Goal: Check status: Check status

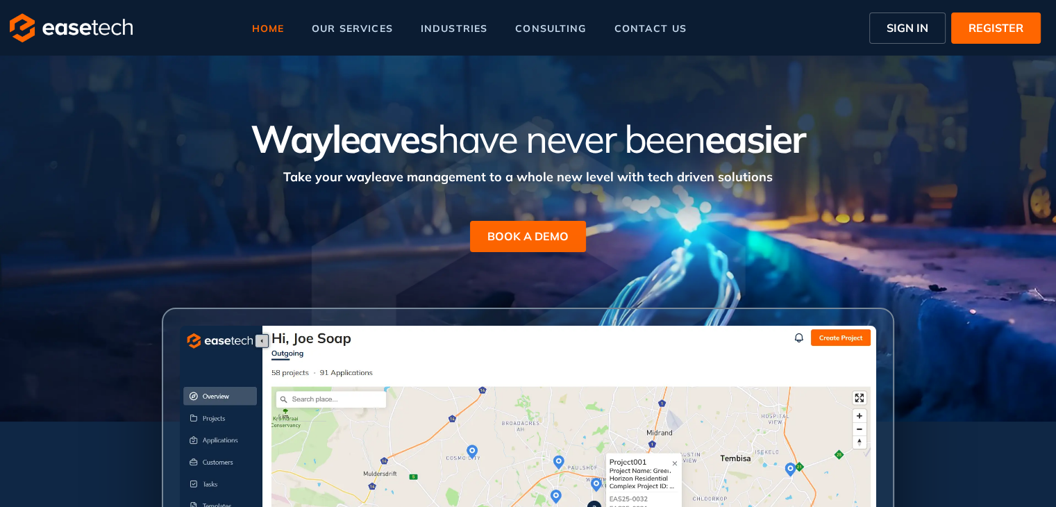
click at [909, 18] on button "SIGN IN" at bounding box center [907, 27] width 76 height 31
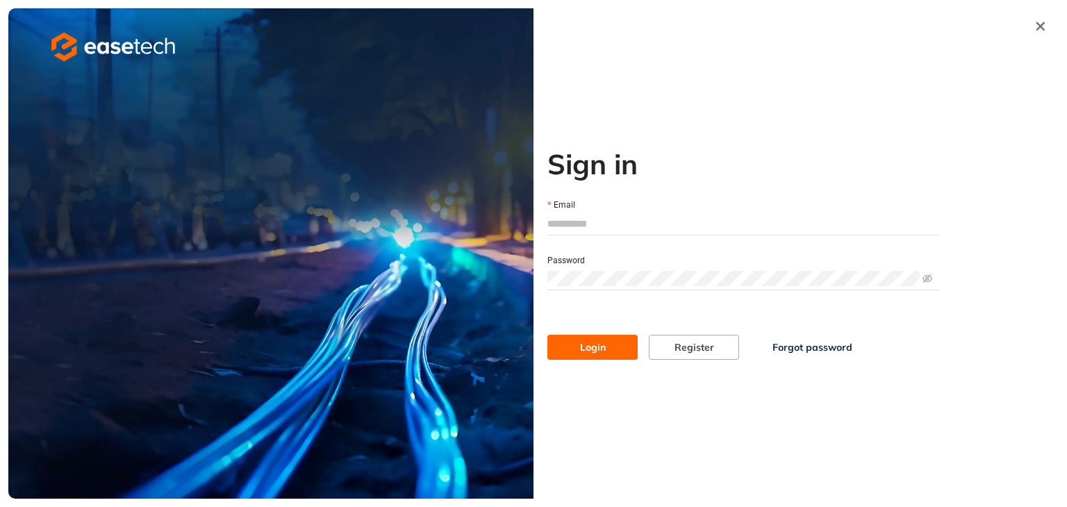
type input "**********"
click at [612, 345] on button "Login" at bounding box center [592, 347] width 90 height 25
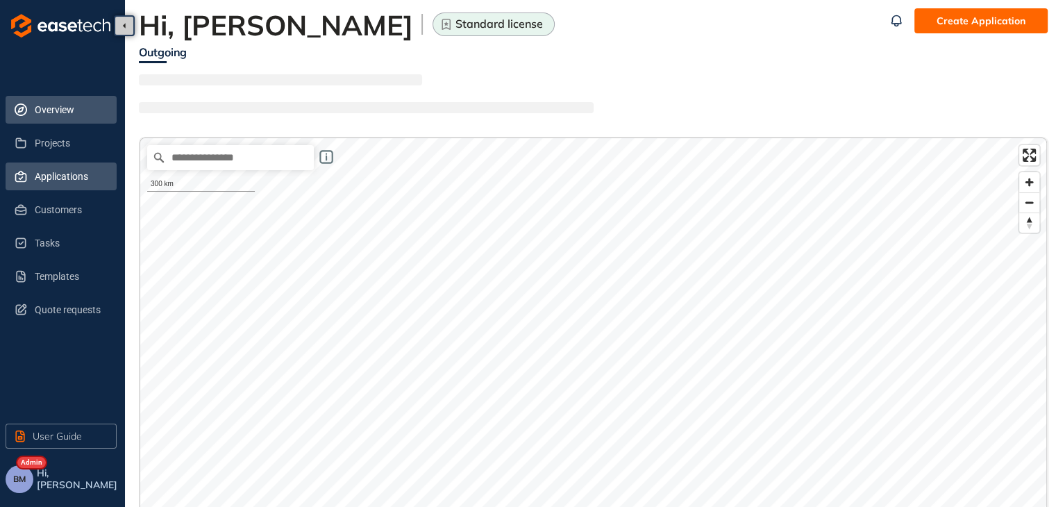
click at [47, 180] on span "Applications" at bounding box center [70, 176] width 71 height 28
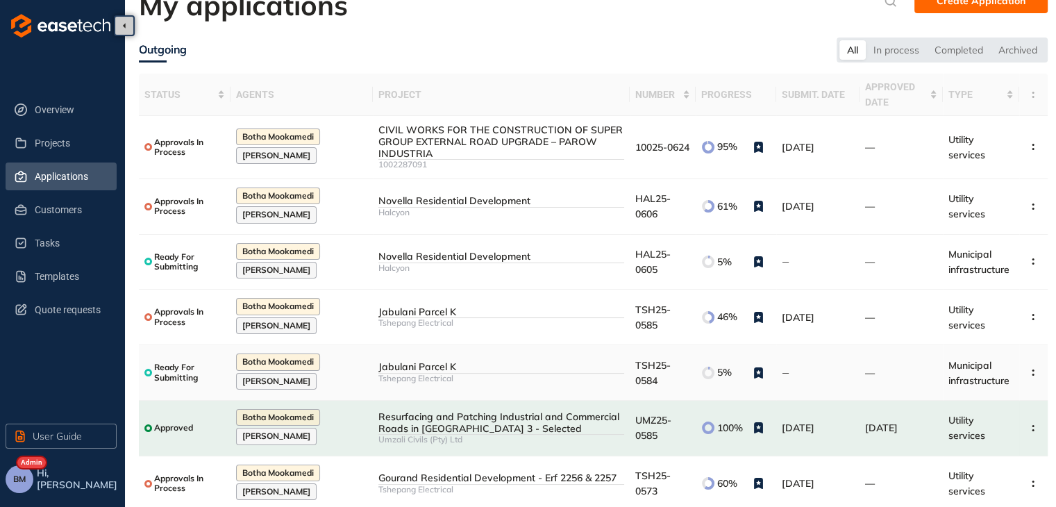
scroll to position [228, 0]
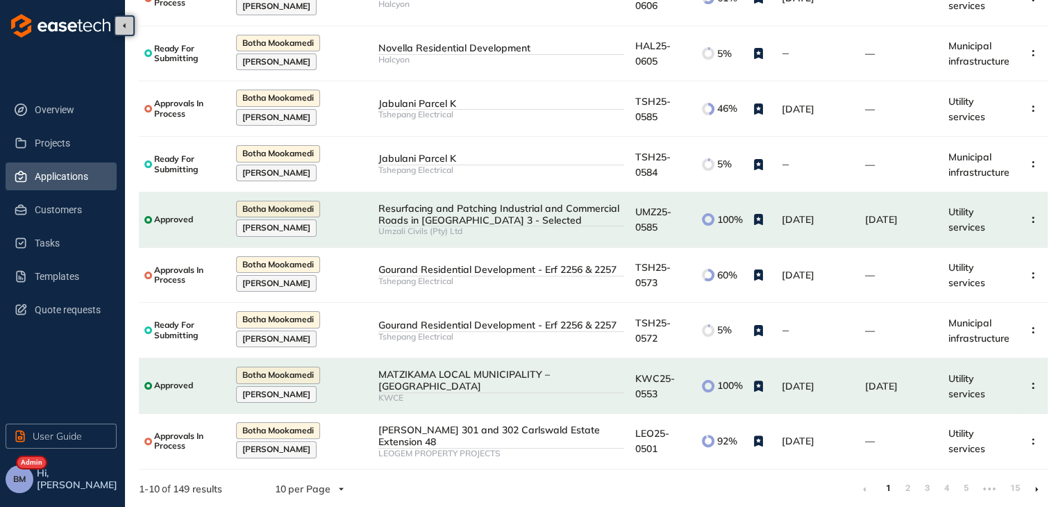
click at [910, 483] on link "2" at bounding box center [908, 488] width 14 height 21
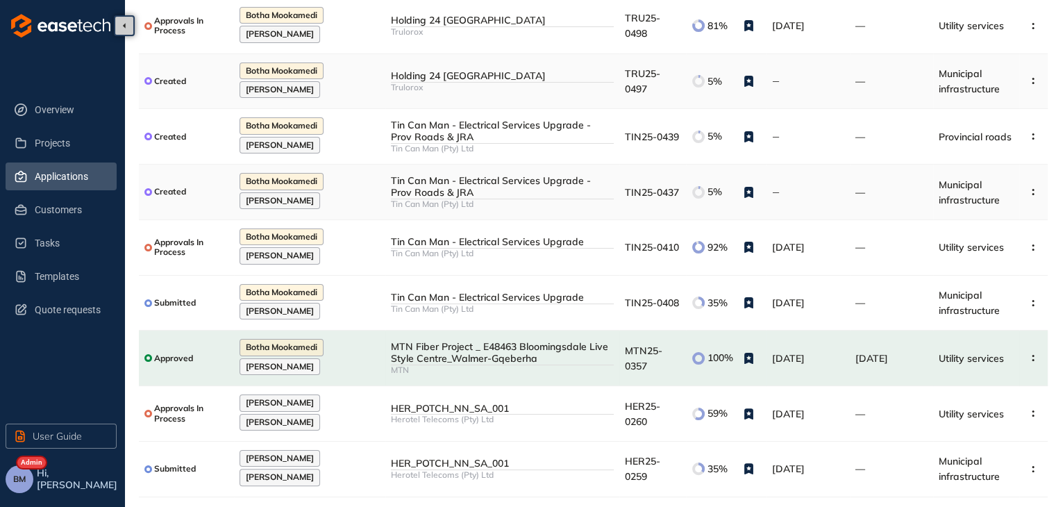
scroll to position [221, 0]
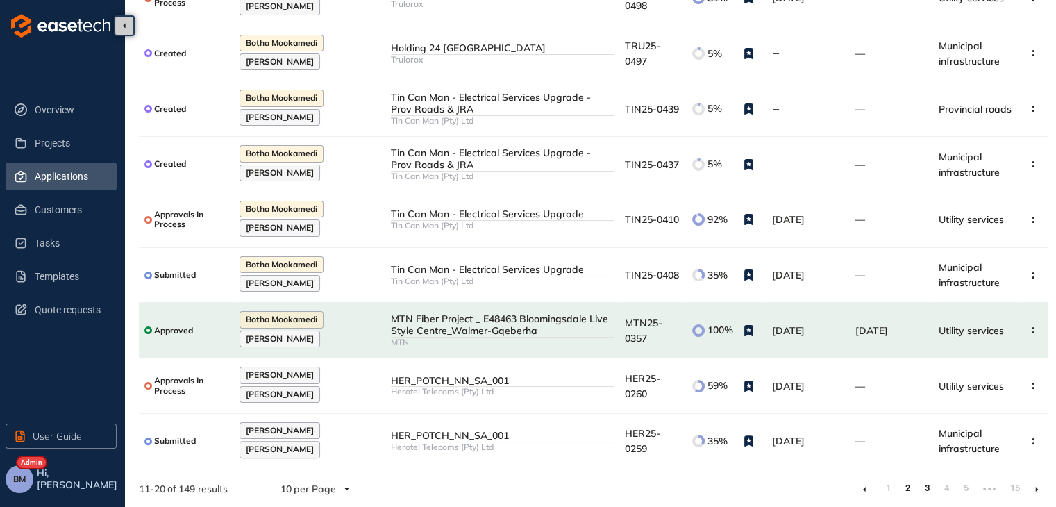
click at [922, 478] on link "3" at bounding box center [927, 488] width 14 height 21
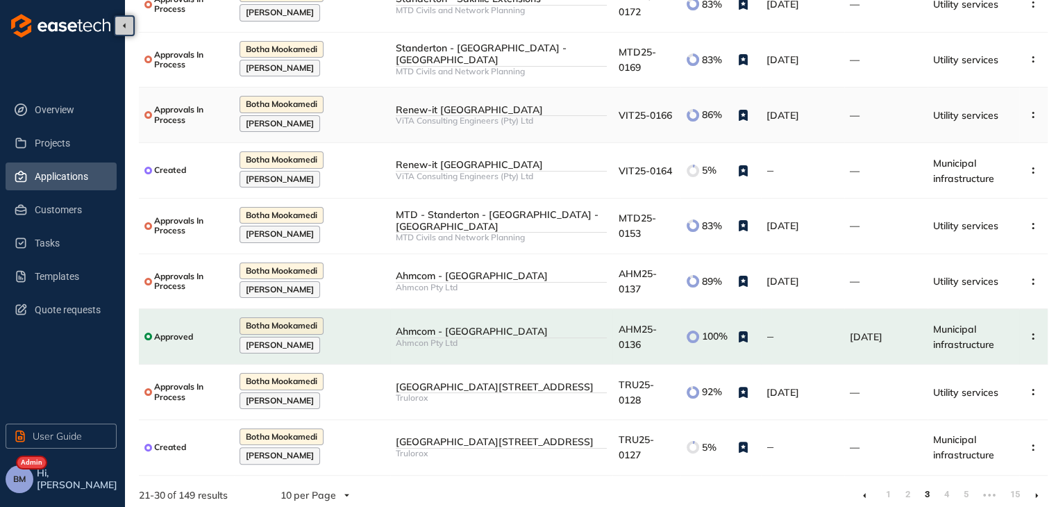
scroll to position [221, 0]
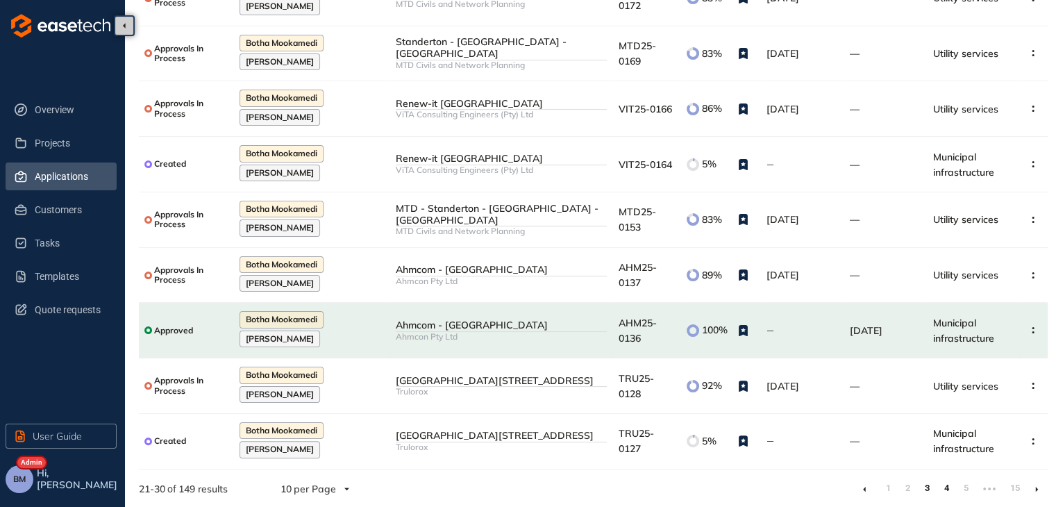
click at [944, 484] on link "4" at bounding box center [947, 488] width 14 height 21
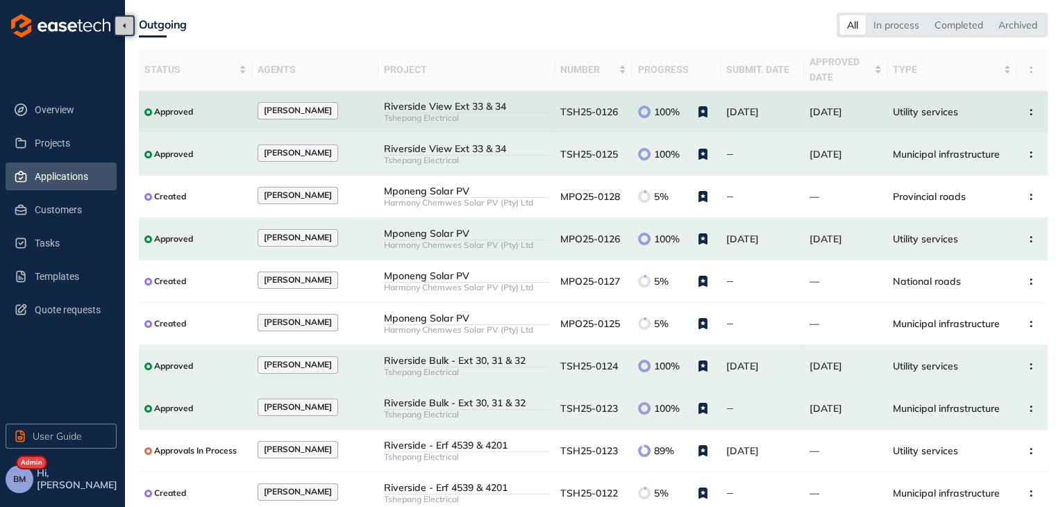
scroll to position [96, 0]
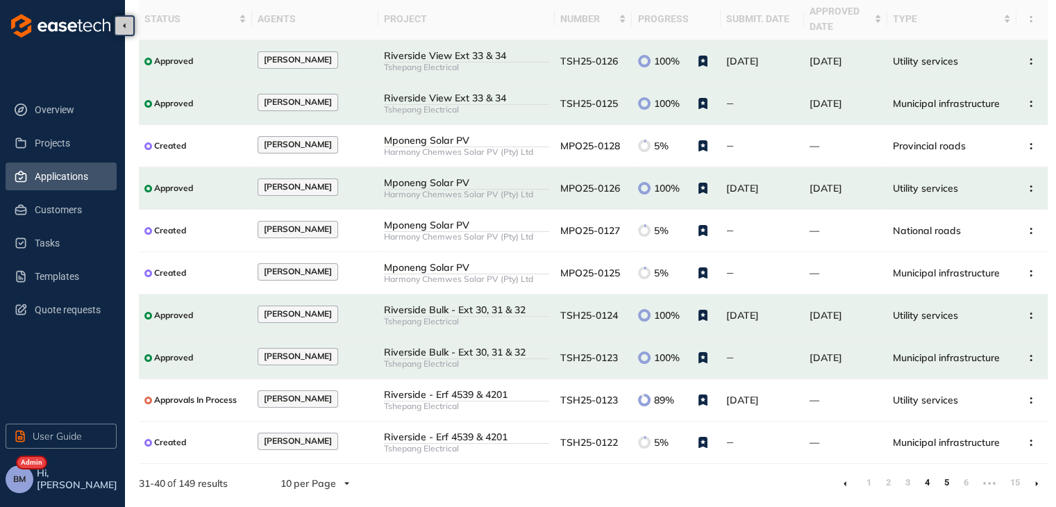
click at [946, 485] on link "5" at bounding box center [947, 482] width 14 height 21
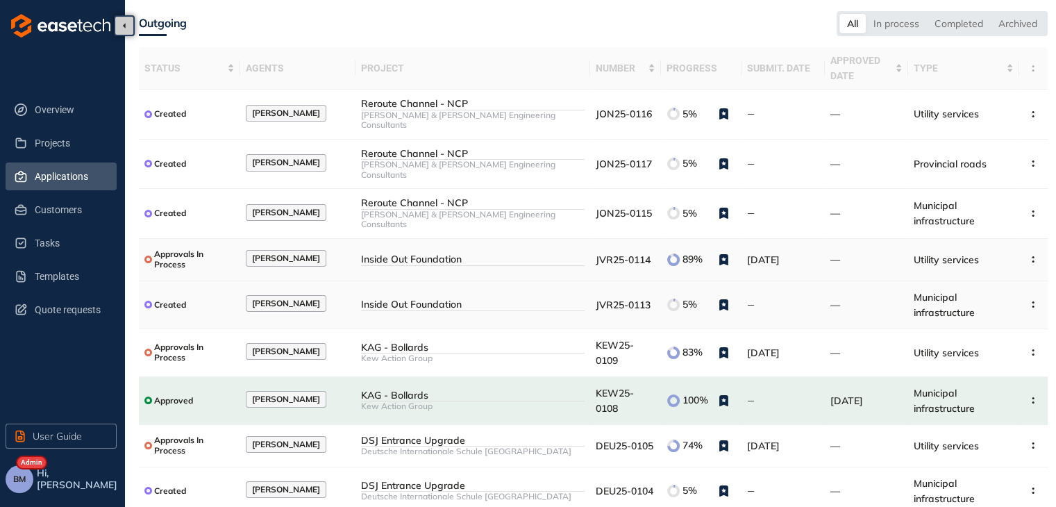
scroll to position [96, 0]
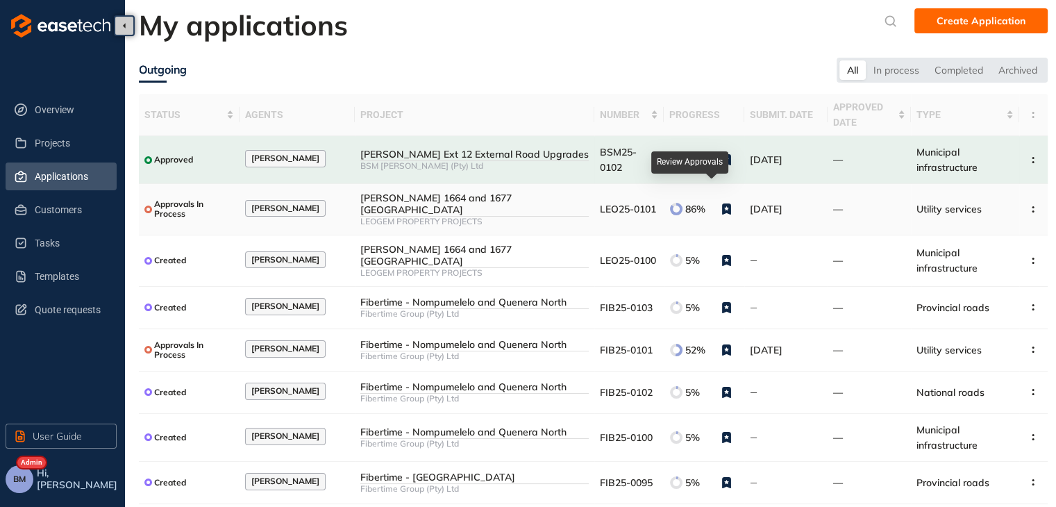
scroll to position [96, 0]
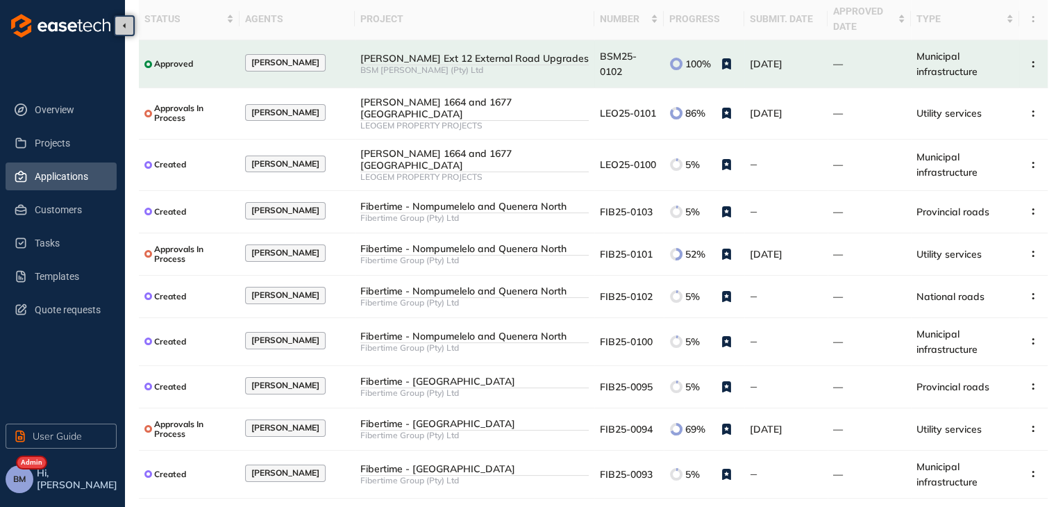
click at [942, 506] on link "7" at bounding box center [947, 517] width 14 height 21
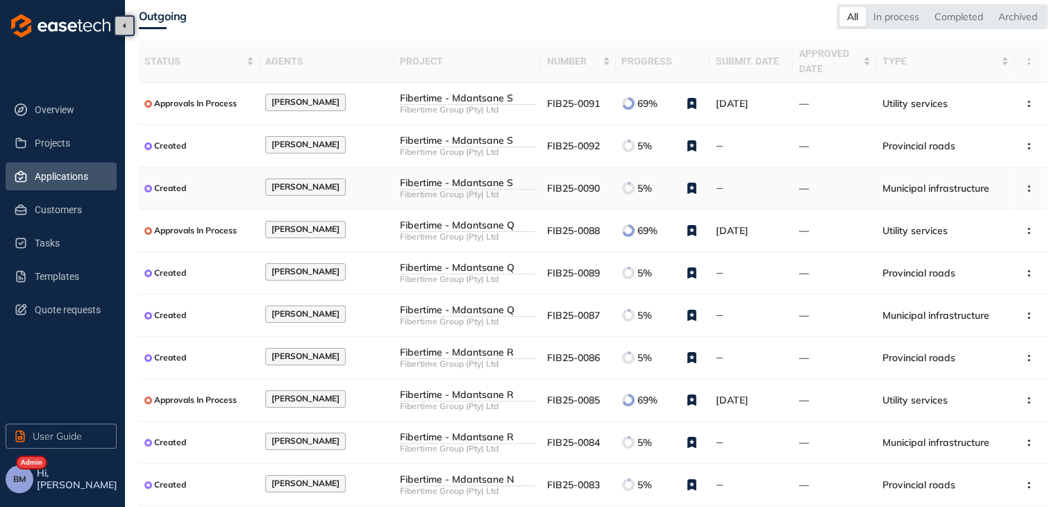
scroll to position [96, 0]
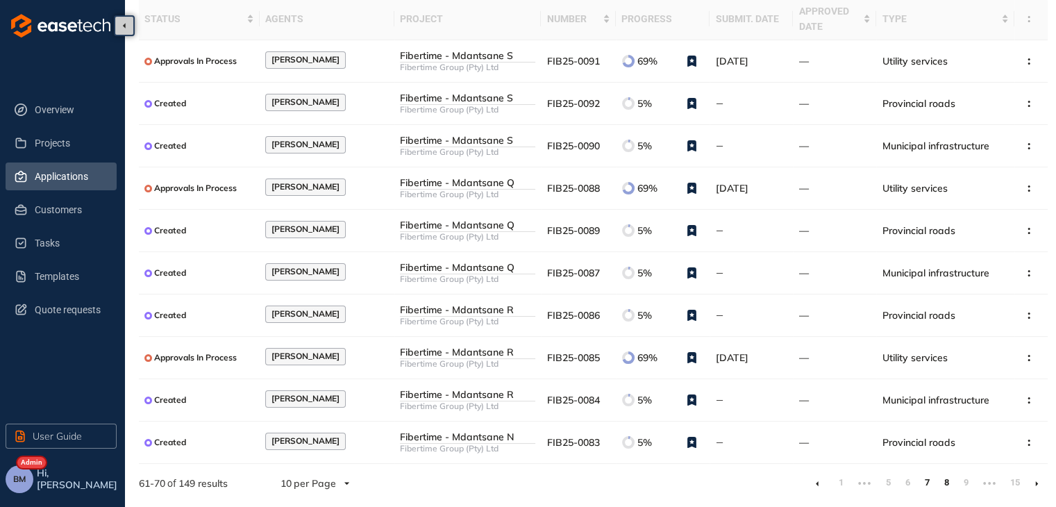
click at [942, 479] on link "8" at bounding box center [947, 482] width 14 height 21
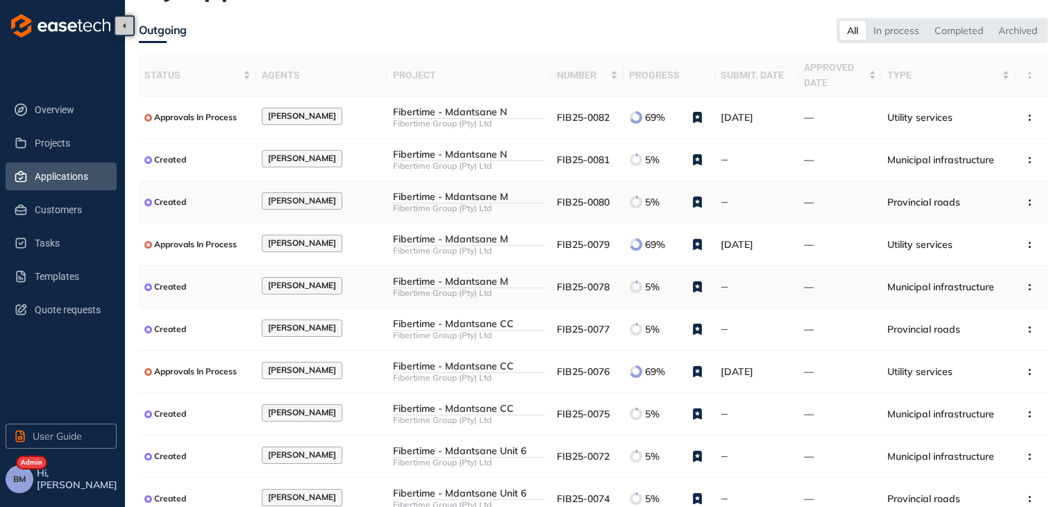
scroll to position [96, 0]
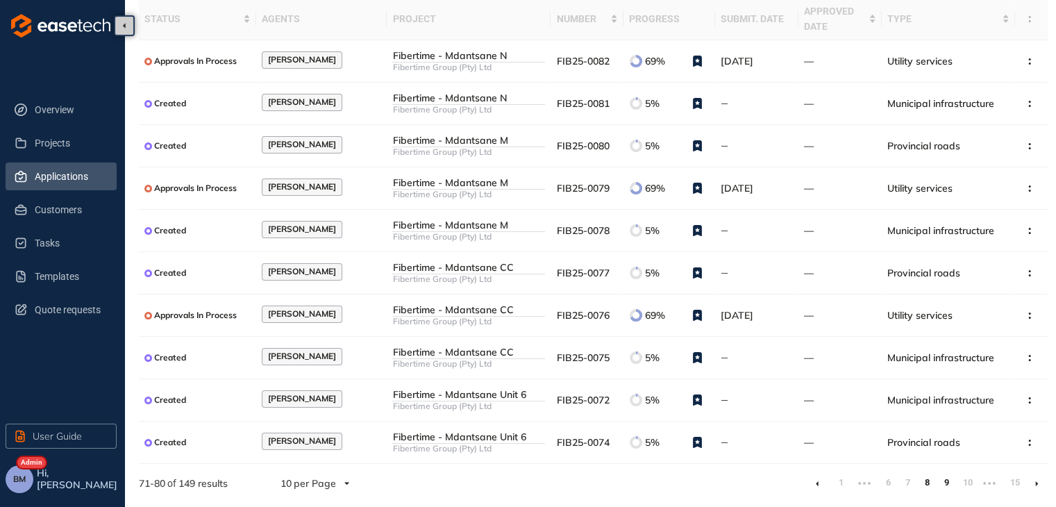
click at [944, 484] on link "9" at bounding box center [947, 482] width 14 height 21
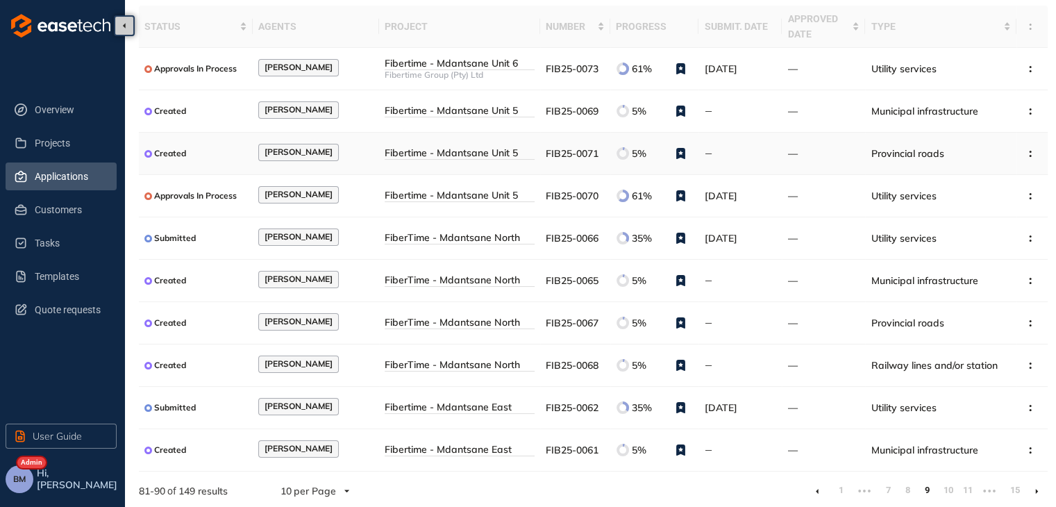
scroll to position [96, 0]
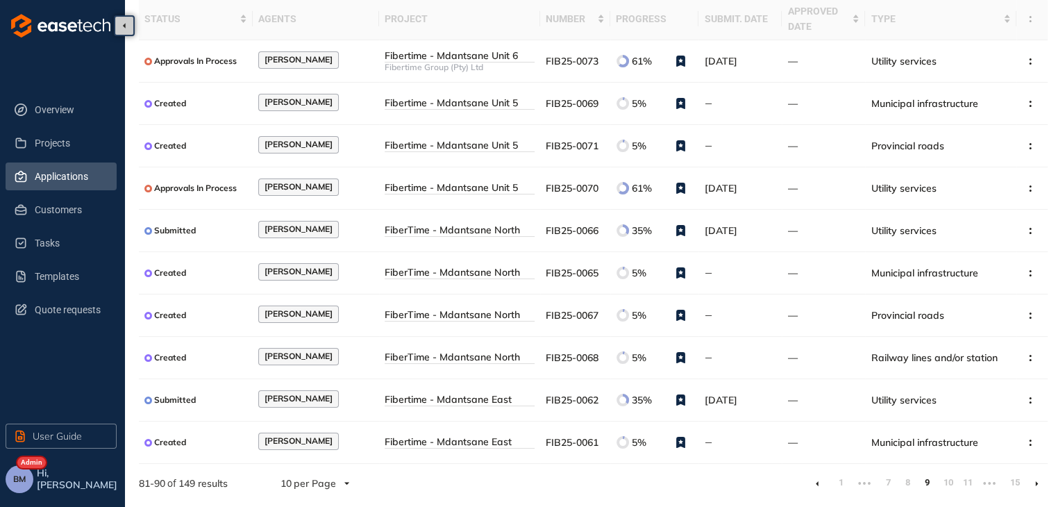
click at [952, 481] on link "10" at bounding box center [947, 482] width 14 height 21
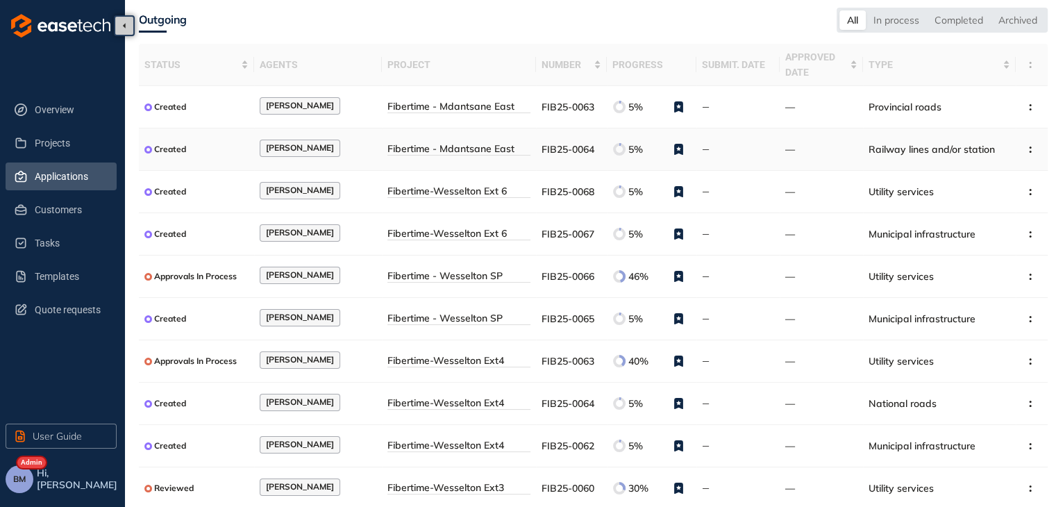
scroll to position [96, 0]
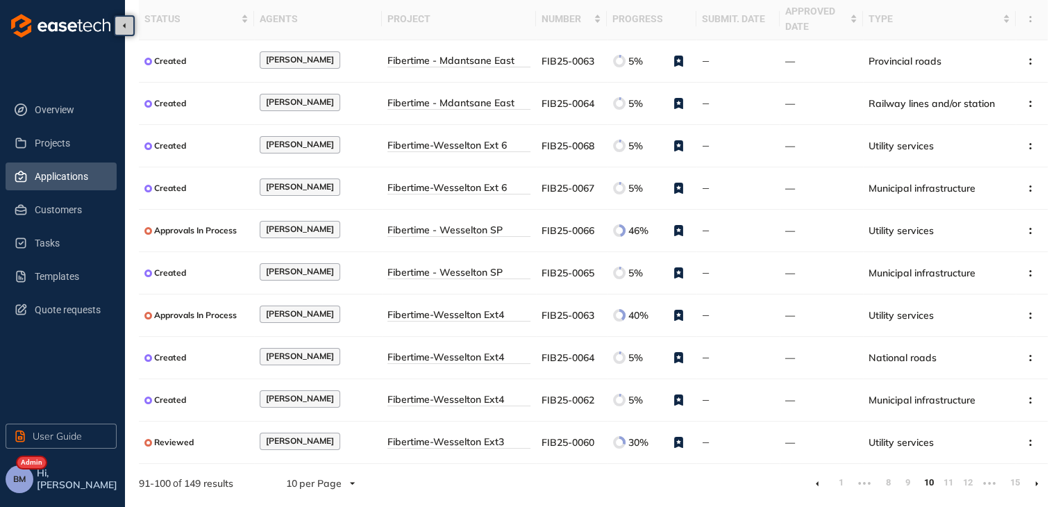
click at [1018, 482] on link "15" at bounding box center [1013, 482] width 14 height 21
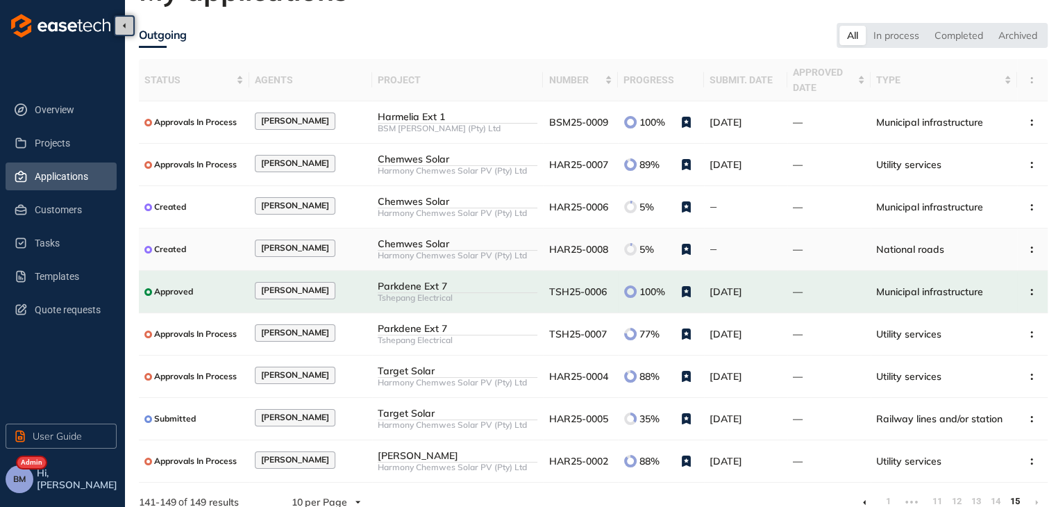
scroll to position [53, 0]
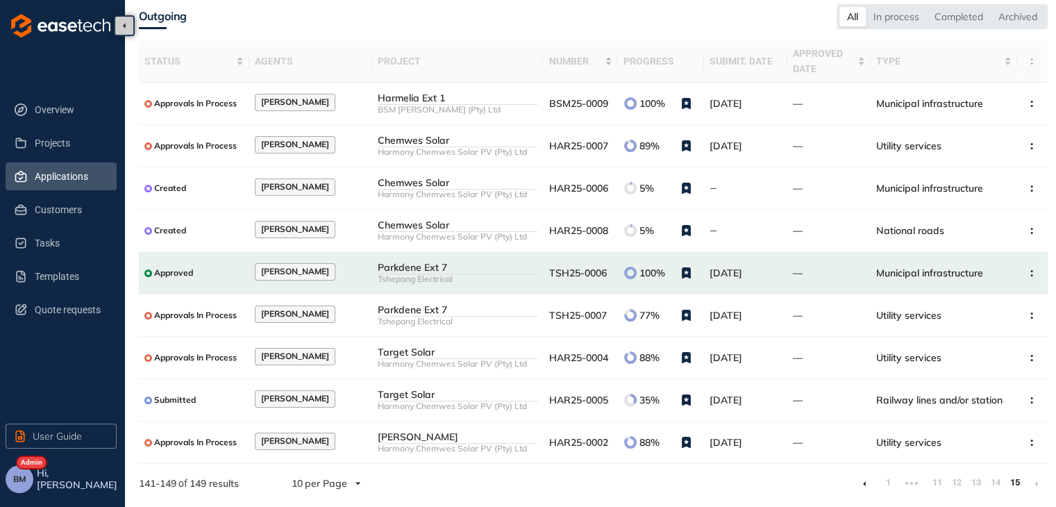
click at [1002, 479] on ul "1 ••• 11 12 13 14 15" at bounding box center [950, 483] width 194 height 22
click at [995, 483] on link "14" at bounding box center [994, 482] width 14 height 21
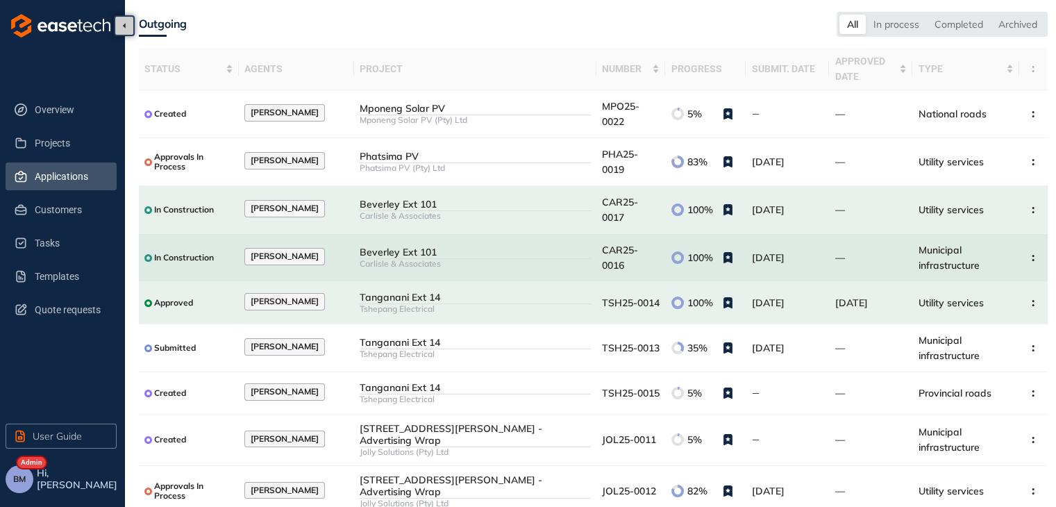
scroll to position [96, 0]
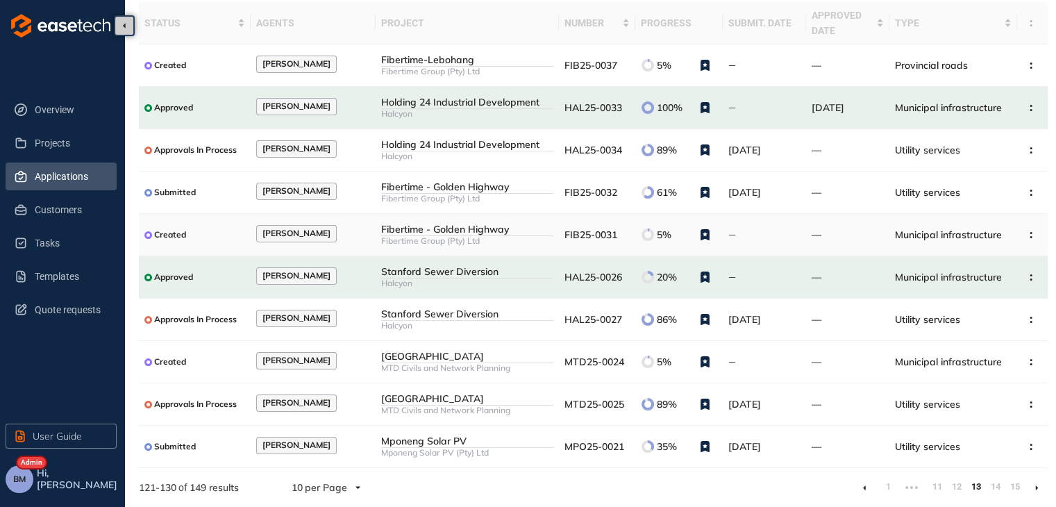
scroll to position [96, 0]
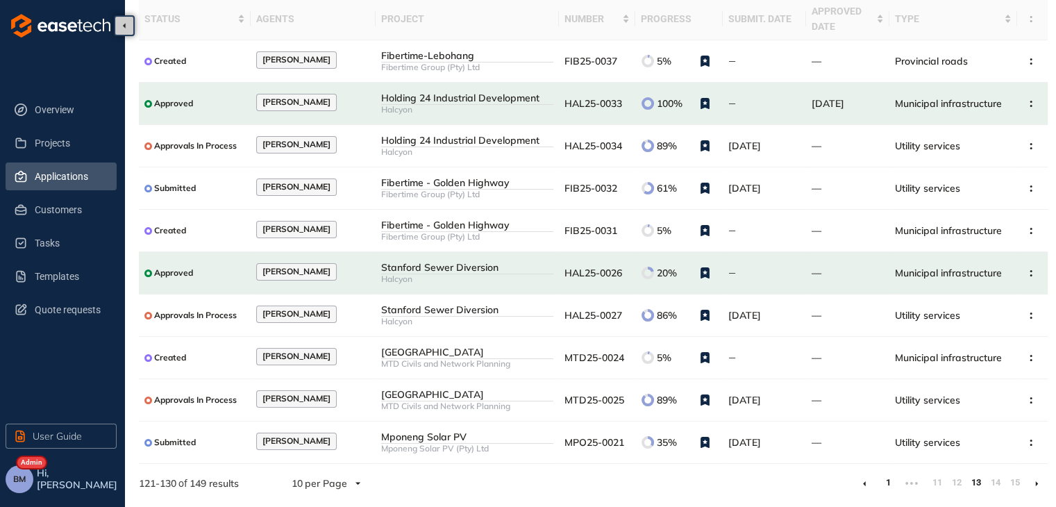
click at [886, 484] on link "1" at bounding box center [888, 482] width 14 height 21
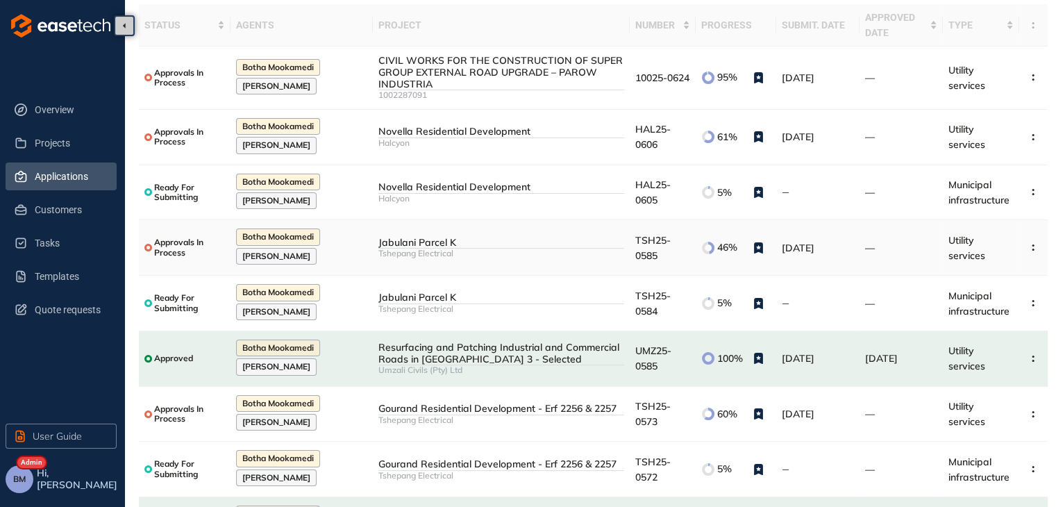
scroll to position [228, 0]
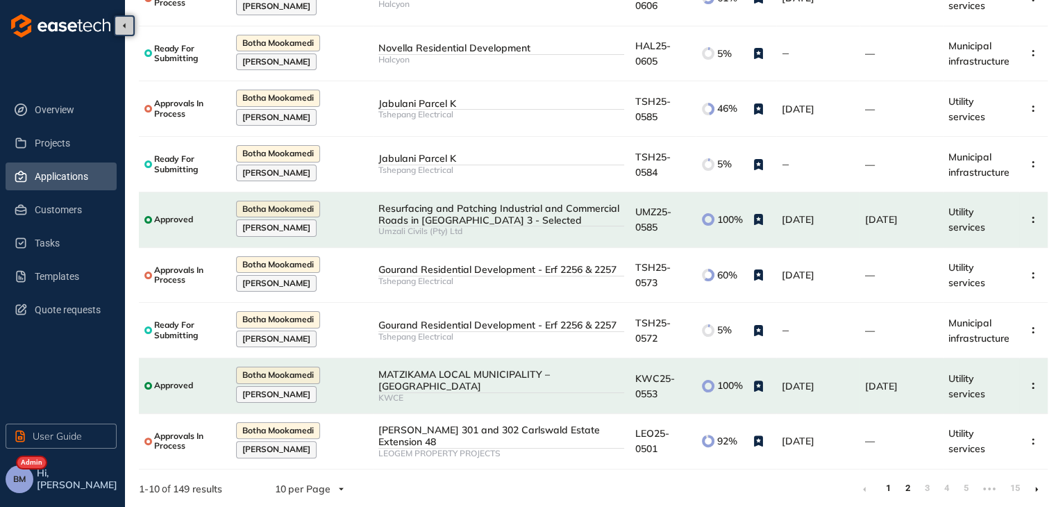
click at [908, 481] on link "2" at bounding box center [908, 488] width 14 height 21
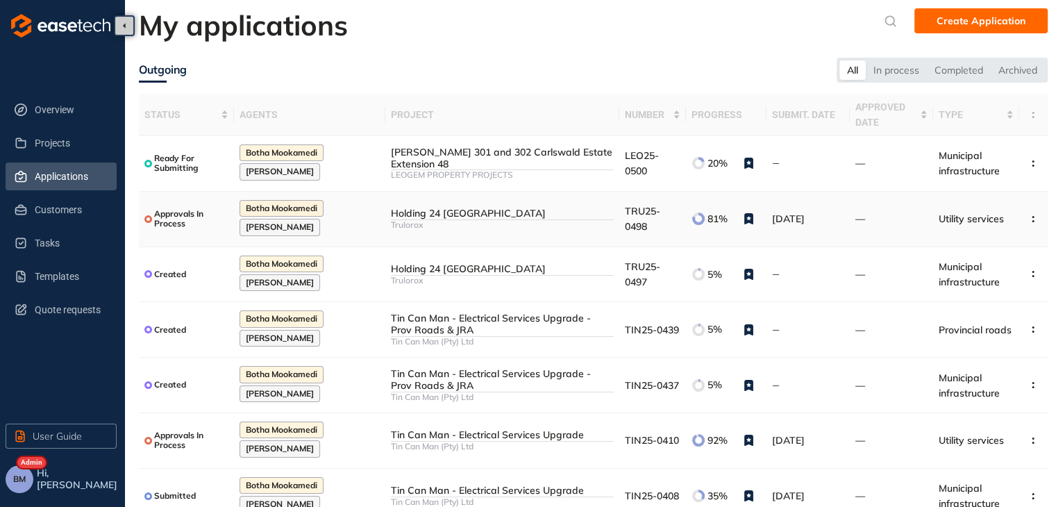
click at [629, 209] on span "TRU25-0498" at bounding box center [642, 219] width 35 height 28
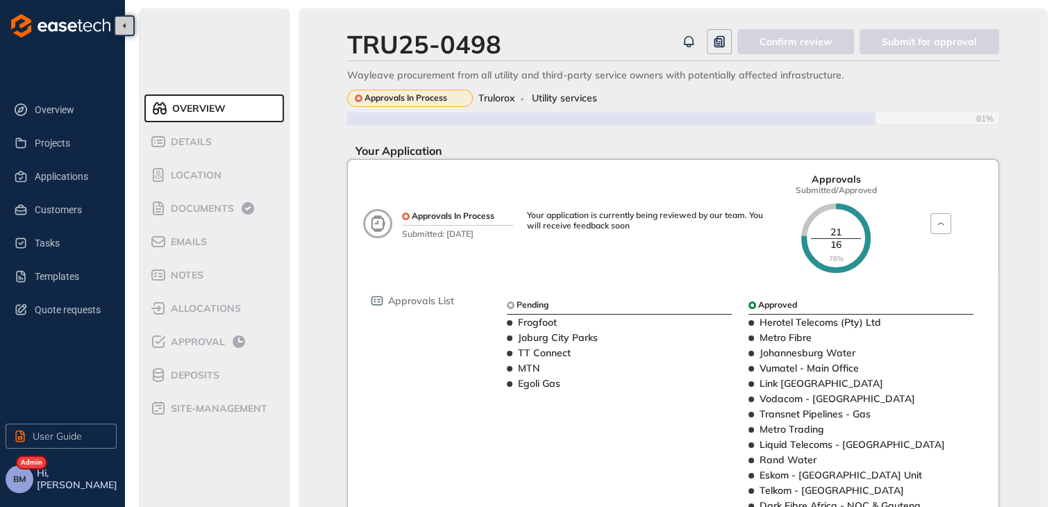
click at [195, 310] on span "allocations" at bounding box center [204, 309] width 74 height 12
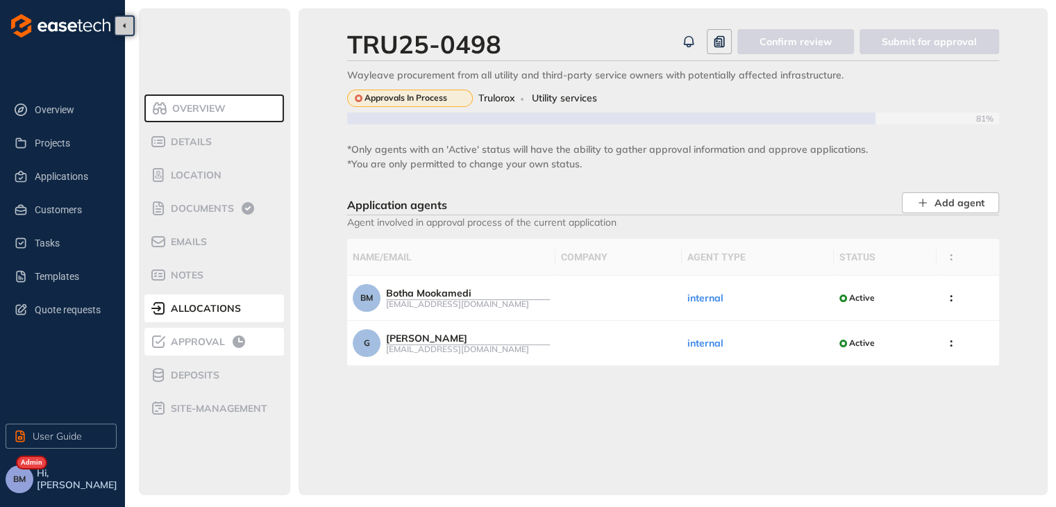
click at [202, 346] on span "Approval" at bounding box center [196, 342] width 58 height 12
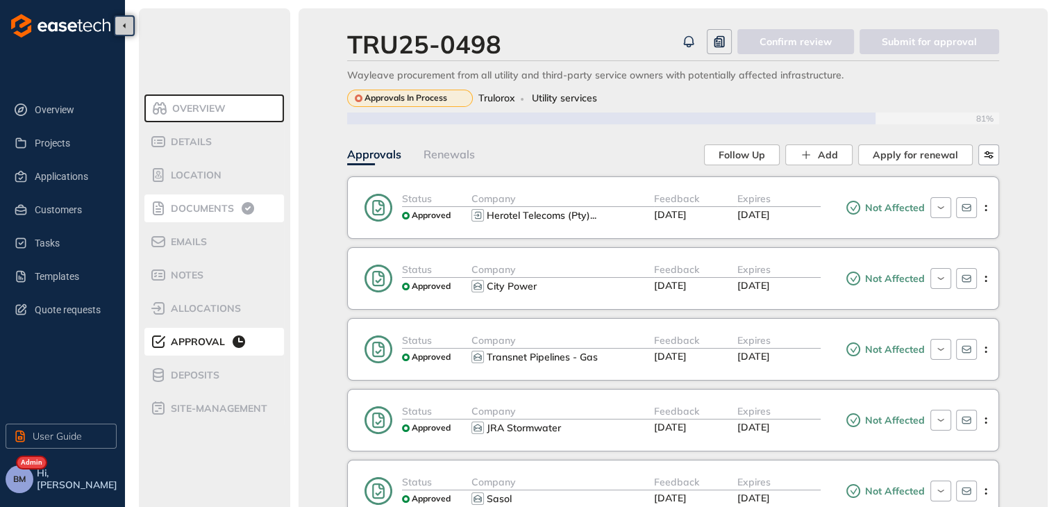
click at [203, 210] on span "Documents" at bounding box center [200, 209] width 67 height 12
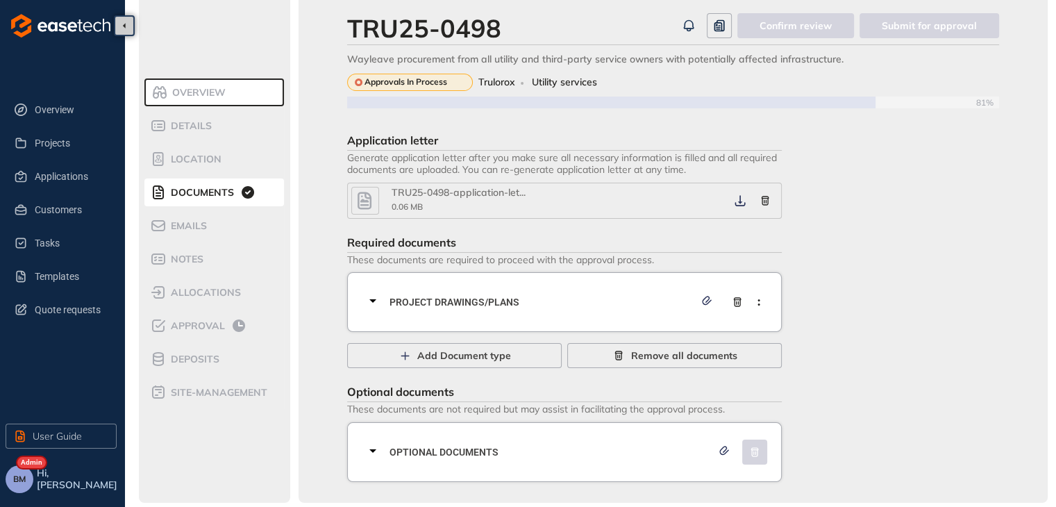
scroll to position [25, 0]
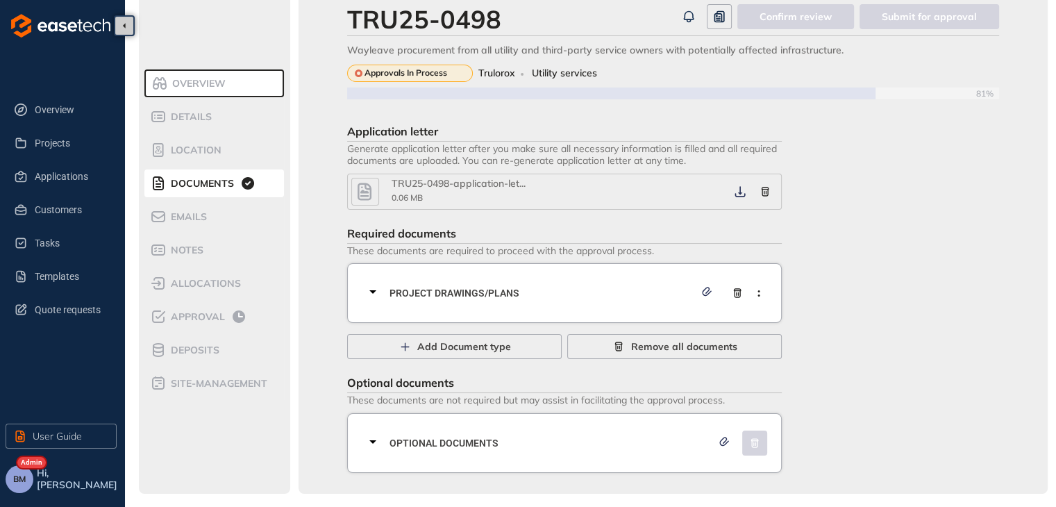
click at [369, 290] on icon at bounding box center [373, 291] width 17 height 17
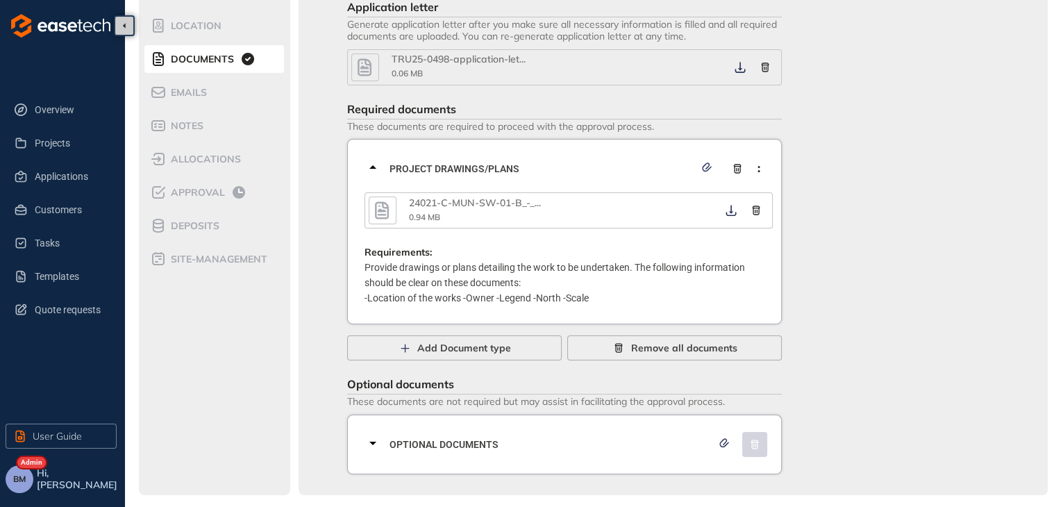
scroll to position [150, 0]
click at [374, 444] on icon at bounding box center [373, 442] width 17 height 17
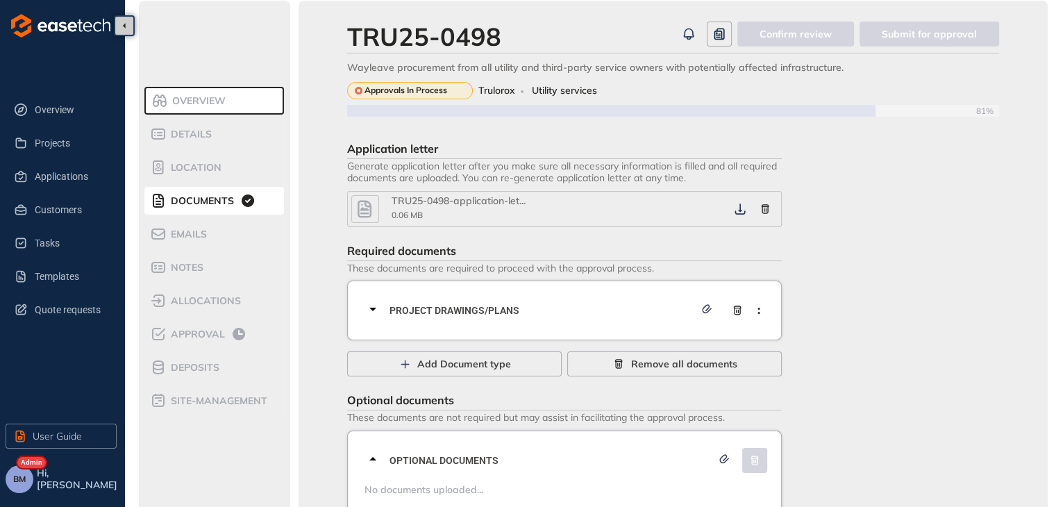
scroll to position [0, 0]
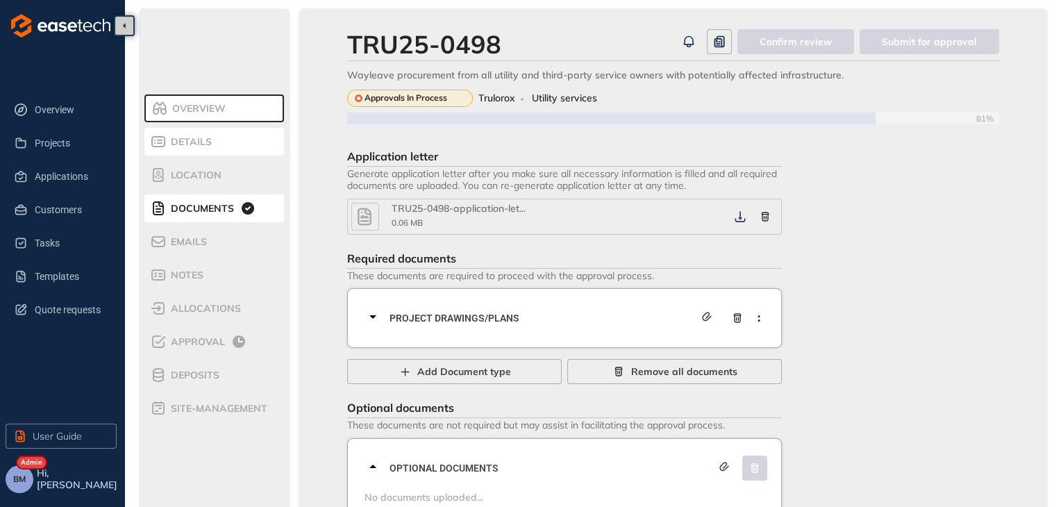
click at [189, 144] on span "Details" at bounding box center [189, 142] width 45 height 12
